Goal: Find contact information: Find contact information

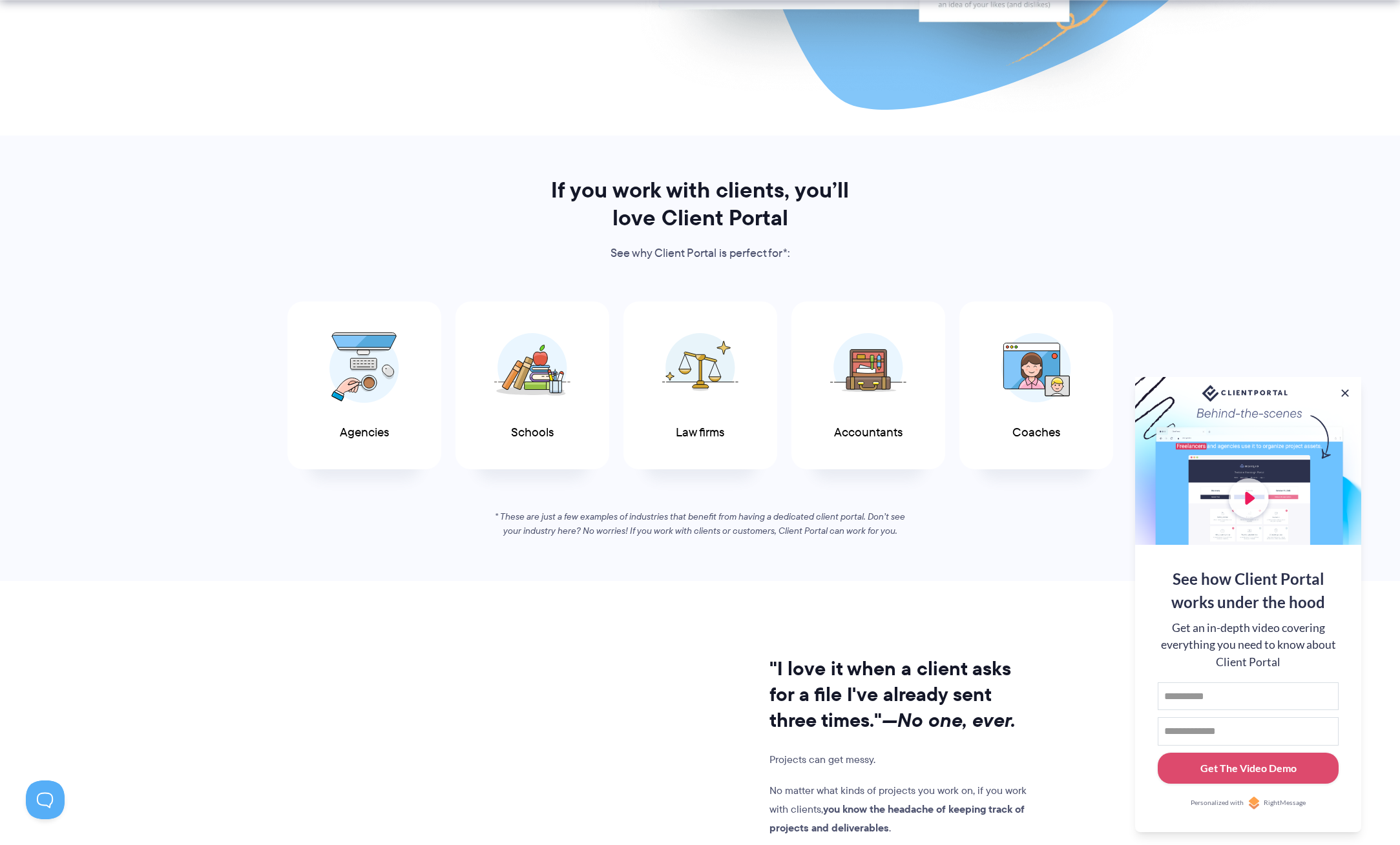
scroll to position [516, 0]
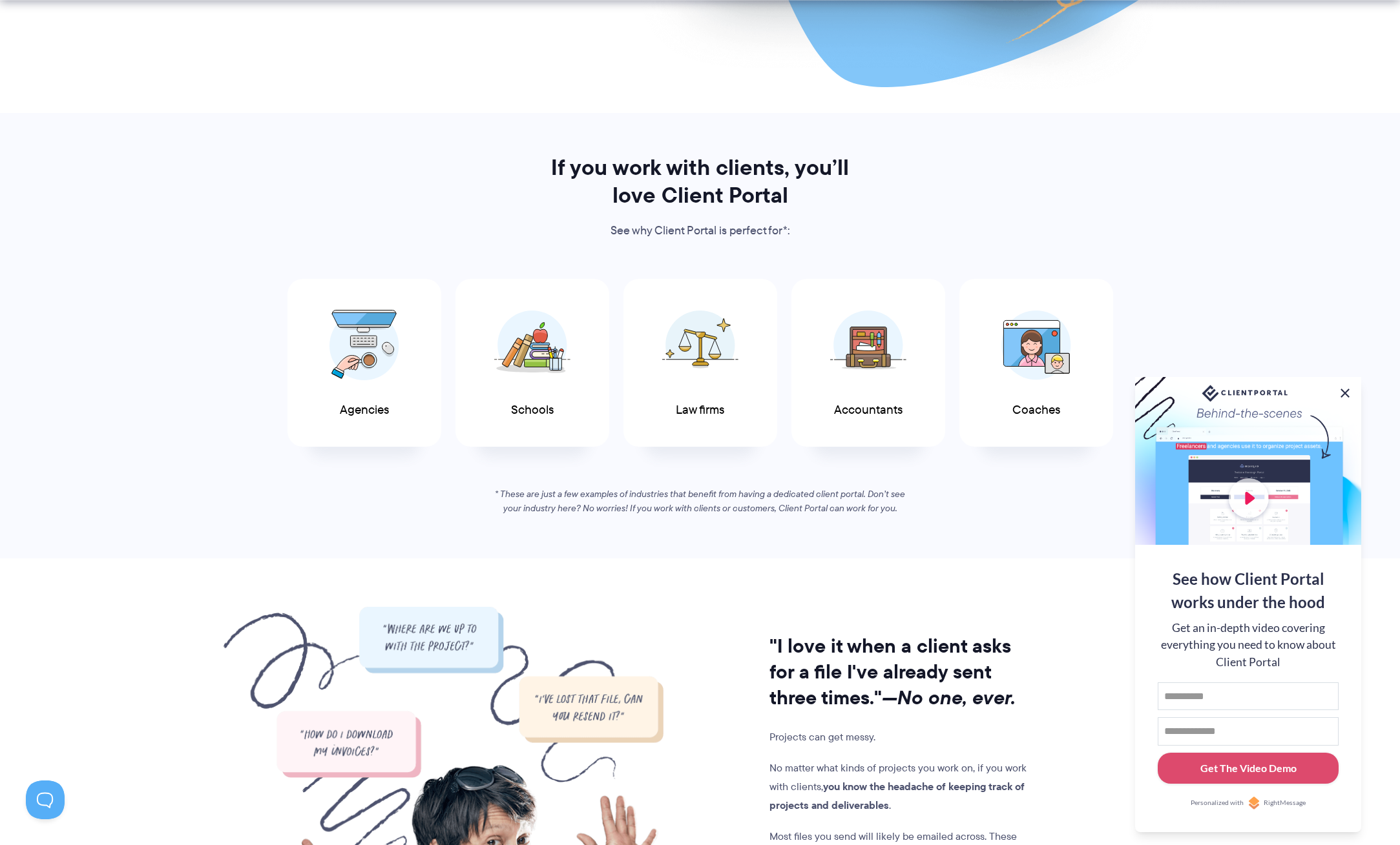
click at [1345, 391] on button at bounding box center [1344, 393] width 16 height 16
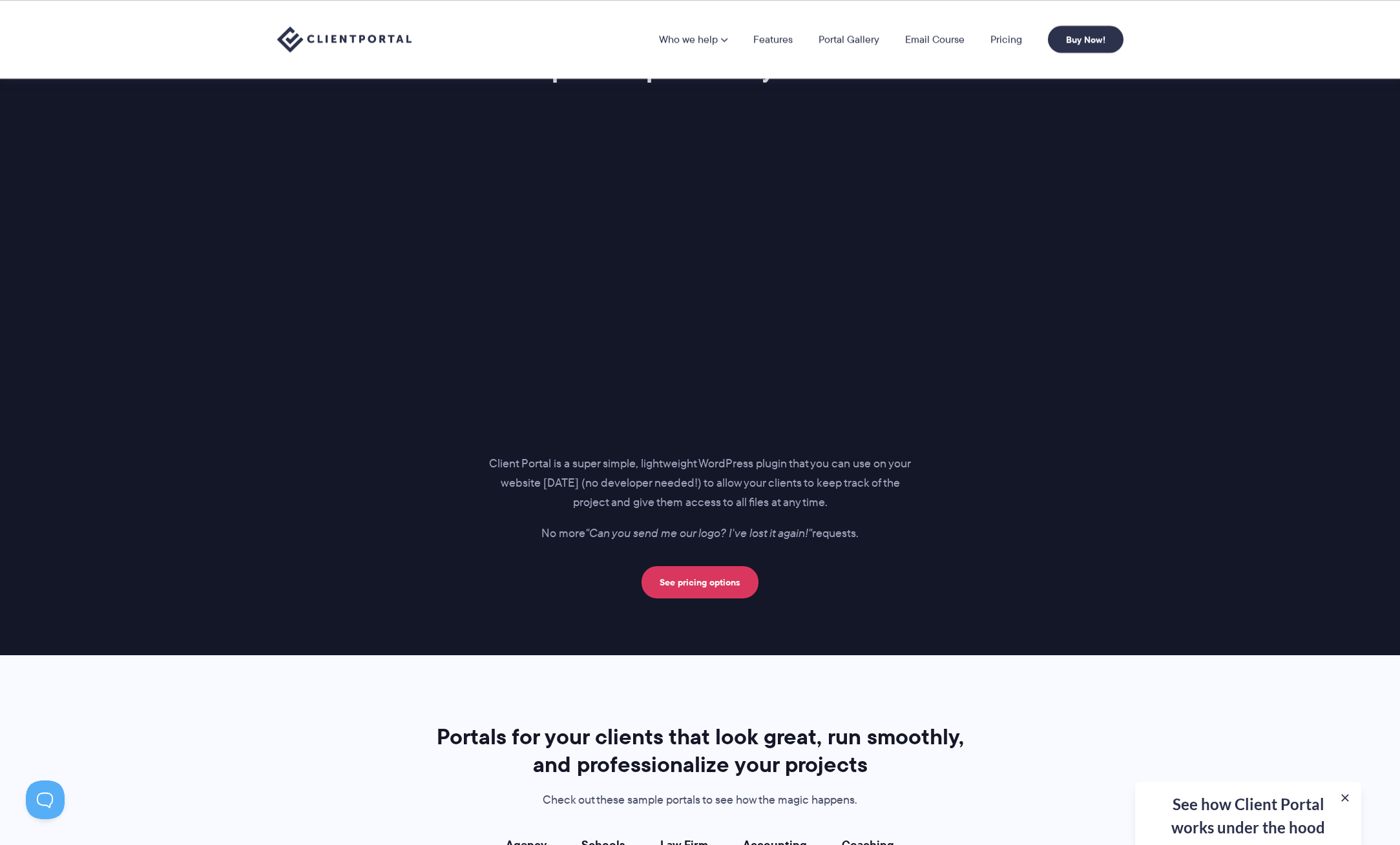
scroll to position [1614, 0]
click at [678, 582] on link "See pricing options" at bounding box center [700, 583] width 117 height 33
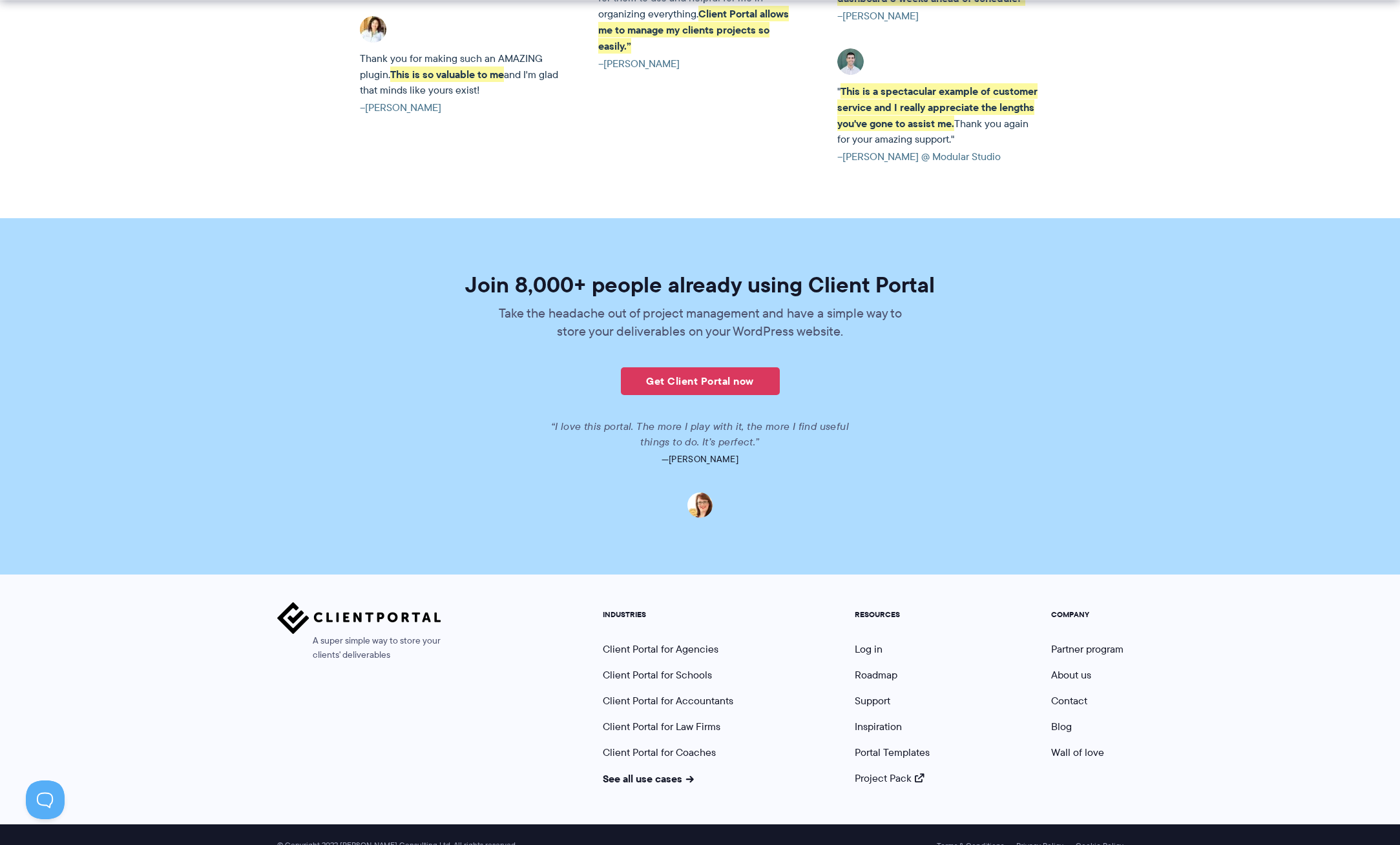
scroll to position [2908, 0]
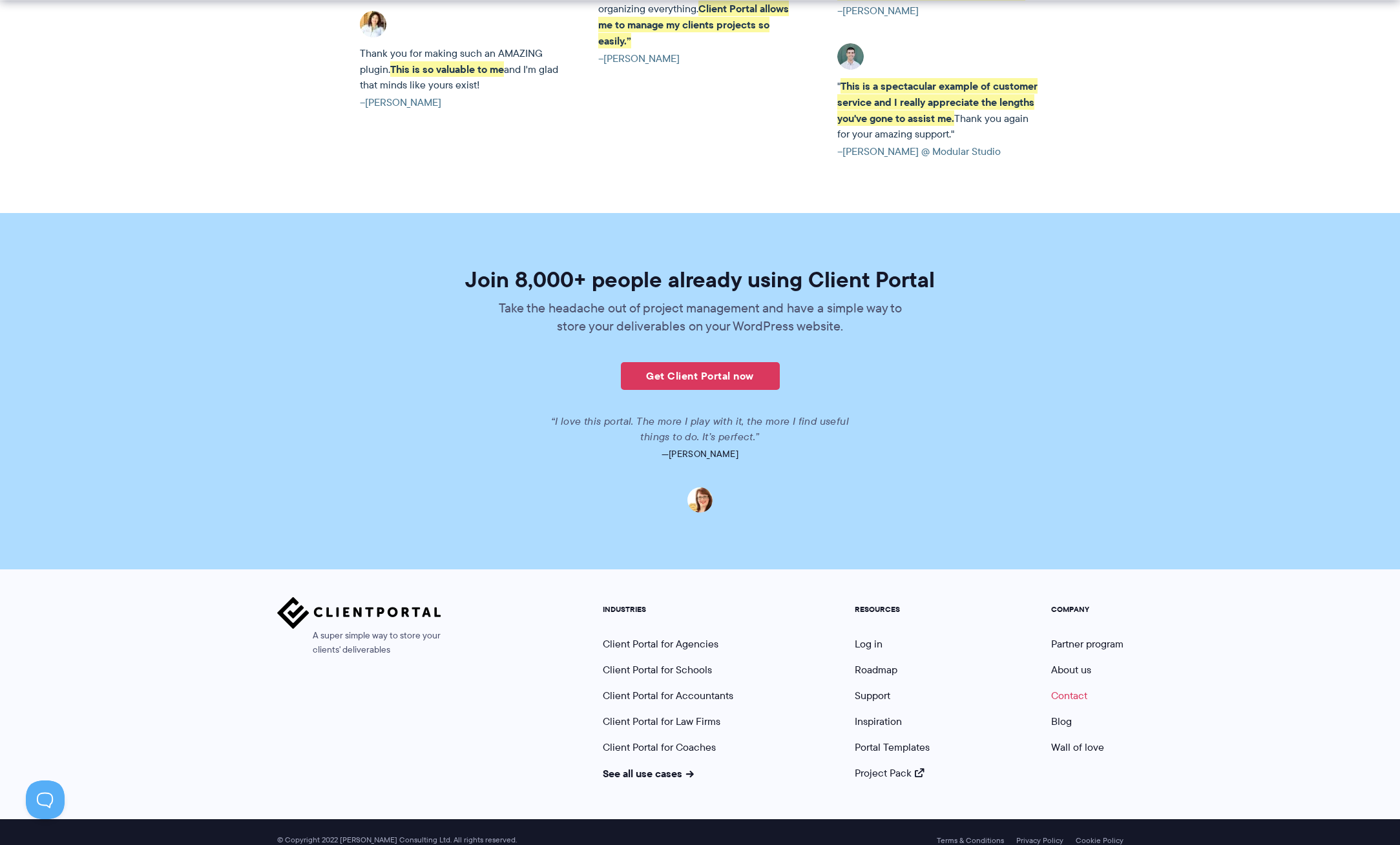
click at [1077, 688] on link "Contact" at bounding box center [1069, 696] width 36 height 15
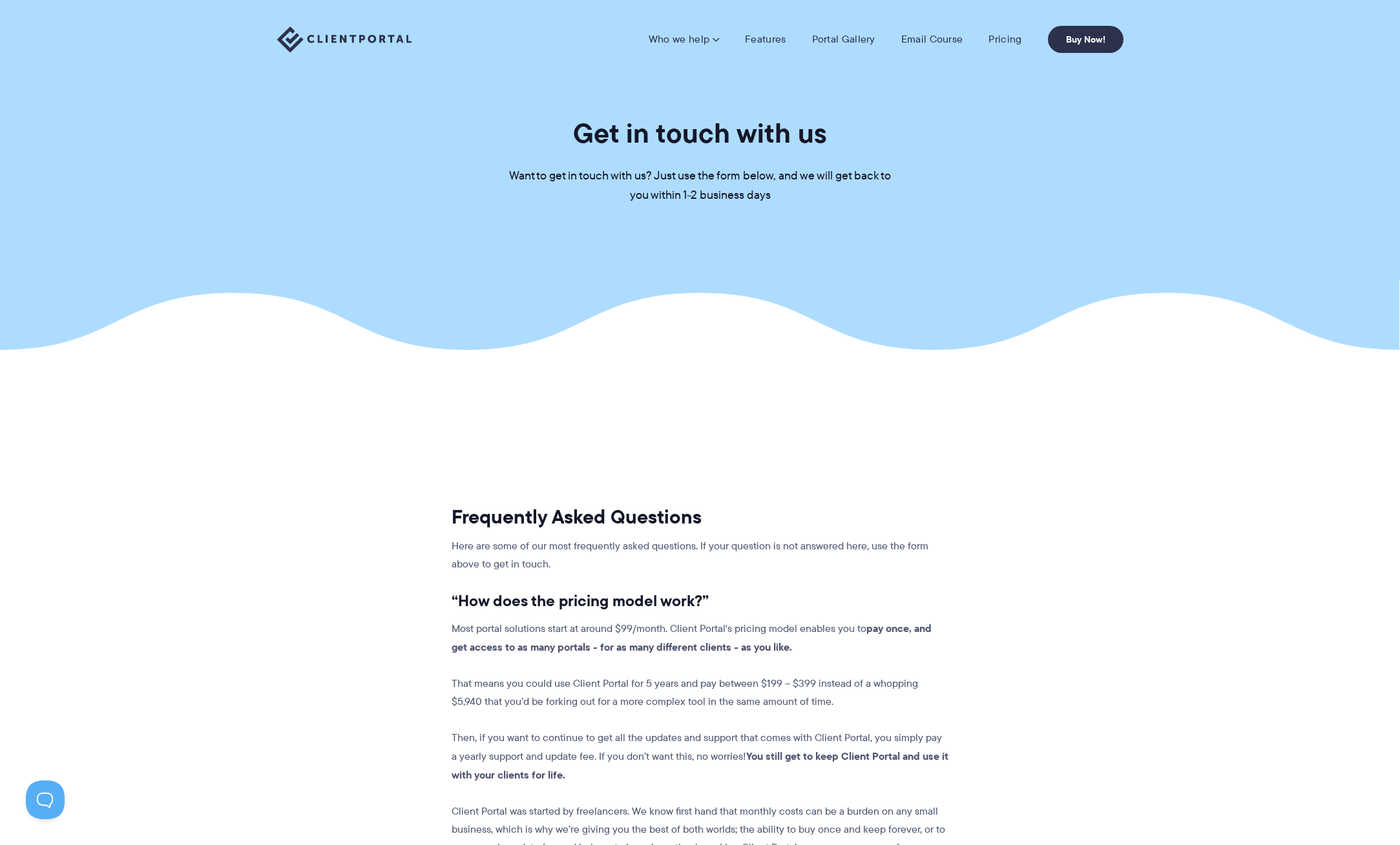
click at [427, 102] on section "Get in touch with us Want to get in touch with us? Just use the form below, and…" at bounding box center [700, 175] width 1400 height 350
